Goal: Communication & Community: Answer question/provide support

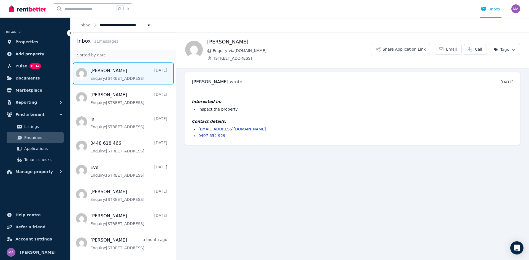
click at [31, 132] on link "Enquiries" at bounding box center [35, 137] width 57 height 11
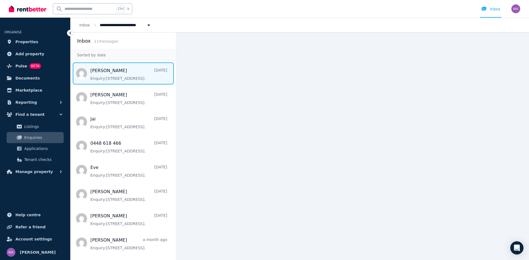
click at [116, 71] on span "Message list" at bounding box center [123, 74] width 105 height 22
